Goal: Task Accomplishment & Management: Manage account settings

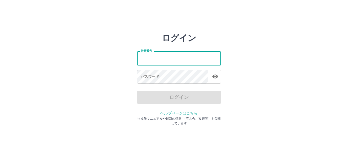
click at [182, 64] on input "社員番号" at bounding box center [179, 58] width 84 height 14
type input "*******"
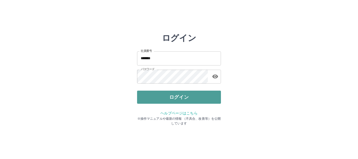
click at [181, 101] on button "ログイン" at bounding box center [179, 97] width 84 height 13
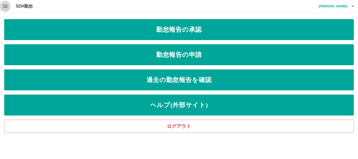
click at [5, 3] on icon "button" at bounding box center [5, 6] width 6 height 6
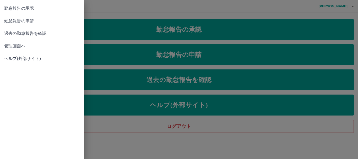
click at [31, 42] on link "管理画面へ" at bounding box center [42, 46] width 84 height 13
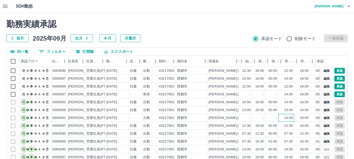
click at [290, 118] on div "14:00" at bounding box center [288, 118] width 9 height 5
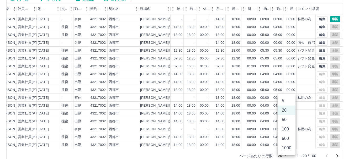
scroll to position [53, 0]
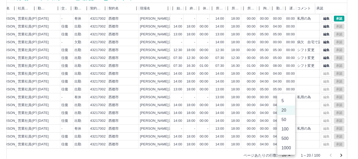
click at [286, 156] on body "SDH勤怠 兒玉　響子 勤務実績承認 前月 2025年09月 次月 今月 月選択 承認モード 削除モード 一括承認 列一覧 0 フィルター 行間隔 エクスポー…" at bounding box center [179, 58] width 358 height 222
click at [284, 147] on li "1000" at bounding box center [286, 147] width 18 height 9
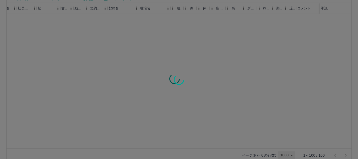
type input "****"
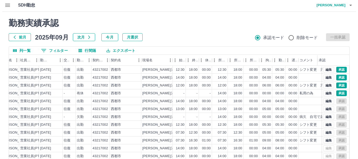
scroll to position [0, 0]
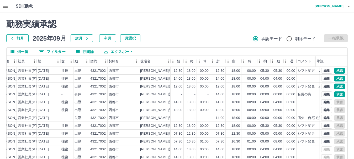
click at [338, 7] on h4 "兒玉　響子" at bounding box center [327, 6] width 31 height 13
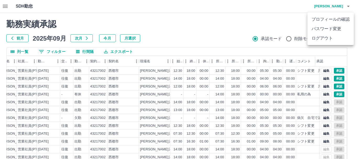
click at [336, 39] on li "ログアウト" at bounding box center [331, 38] width 46 height 9
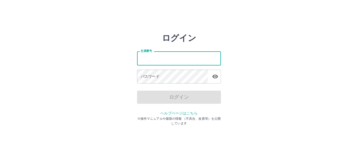
click at [168, 55] on input "社員番号" at bounding box center [179, 58] width 84 height 14
type input "*******"
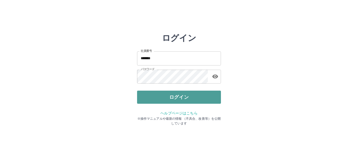
click at [183, 99] on button "ログイン" at bounding box center [179, 97] width 84 height 13
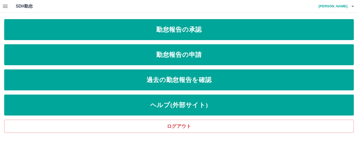
click at [9, 5] on button "button" at bounding box center [5, 6] width 10 height 13
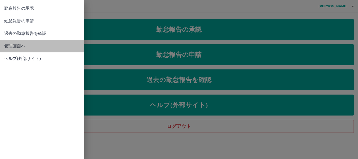
click at [25, 46] on span "管理画面へ" at bounding box center [42, 46] width 76 height 6
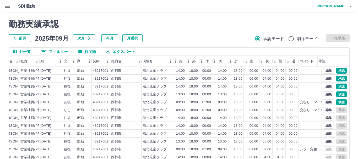
scroll to position [0, 68]
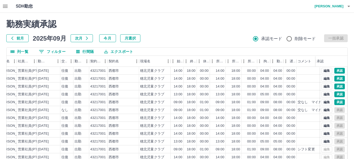
click at [337, 8] on h4 "田爪　陽子" at bounding box center [327, 6] width 31 height 13
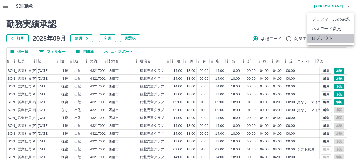
click at [335, 42] on li "ログアウト" at bounding box center [331, 38] width 46 height 9
